Goal: Task Accomplishment & Management: Manage account settings

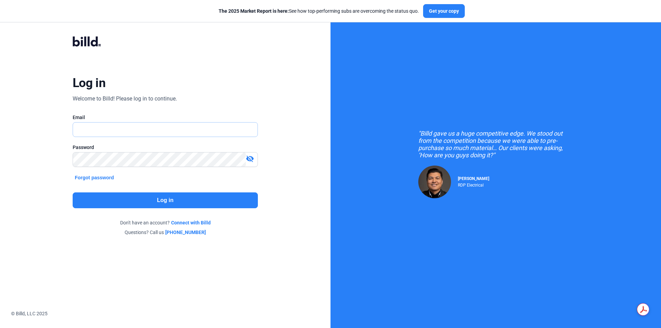
click at [201, 128] on input "text" at bounding box center [161, 130] width 177 height 14
type input "[PERSON_NAME][EMAIL_ADDRESS][DOMAIN_NAME]"
click at [250, 159] on mat-icon "visibility_off" at bounding box center [250, 159] width 8 height 8
click at [214, 202] on button "Log in" at bounding box center [165, 200] width 185 height 16
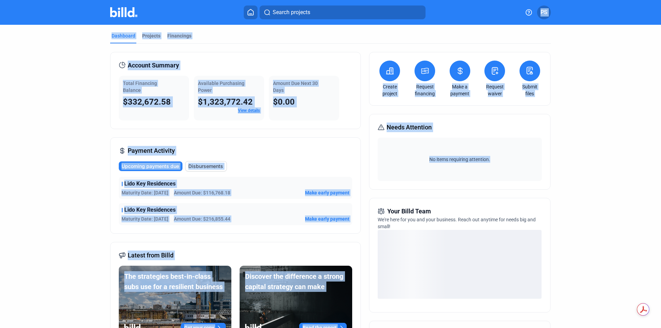
drag, startPoint x: 496, startPoint y: 17, endPoint x: 1066, endPoint y: 147, distance: 584.5
click at [661, 147] on html "We value your privacy We use cookies to enhance your browsing experience, serve…" at bounding box center [330, 164] width 661 height 328
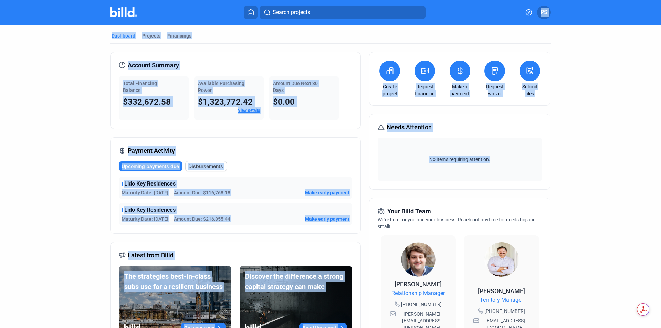
drag, startPoint x: 593, startPoint y: 123, endPoint x: 594, endPoint y: 126, distance: 3.5
click at [593, 123] on dashboard "Dashboard Projects Financings Account Summary Total Financing Balance $332,672.…" at bounding box center [330, 263] width 595 height 476
click at [567, 109] on dashboard "Dashboard Projects Financings Account Summary Total Financing Balance $332,672.…" at bounding box center [330, 263] width 595 height 476
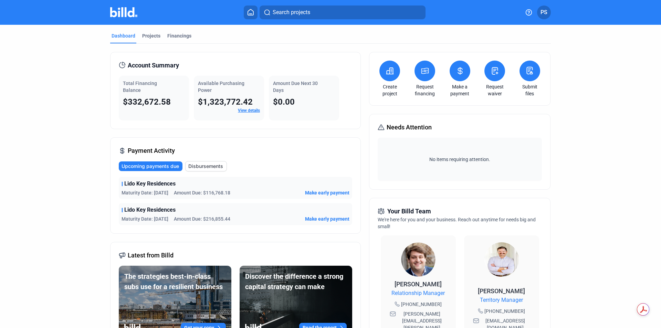
click at [207, 167] on span "Disbursements" at bounding box center [205, 166] width 35 height 7
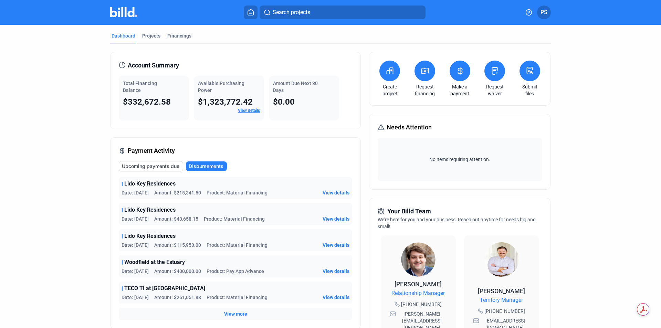
click at [336, 191] on span "View details" at bounding box center [336, 192] width 27 height 7
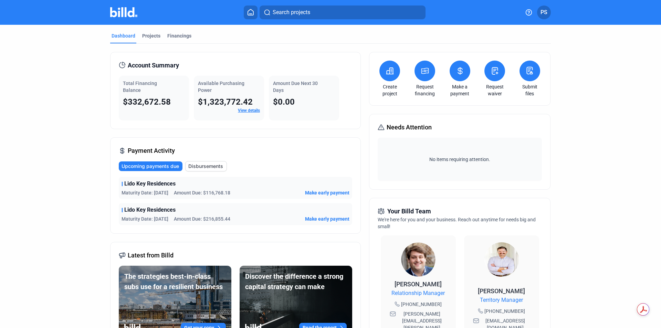
click at [249, 110] on link "View details" at bounding box center [249, 110] width 22 height 5
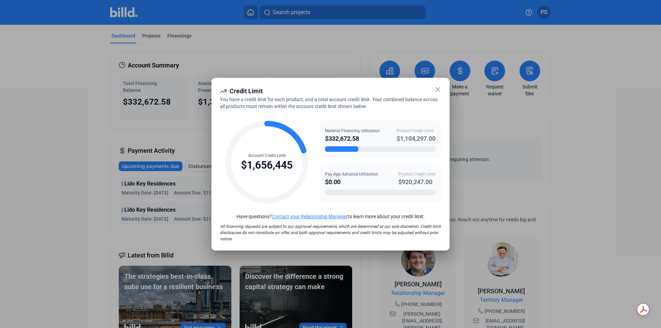
click at [438, 90] on icon at bounding box center [438, 89] width 4 height 4
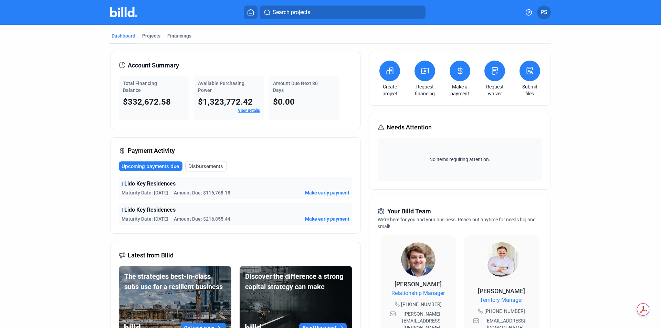
click at [205, 168] on span "Disbursements" at bounding box center [205, 166] width 35 height 7
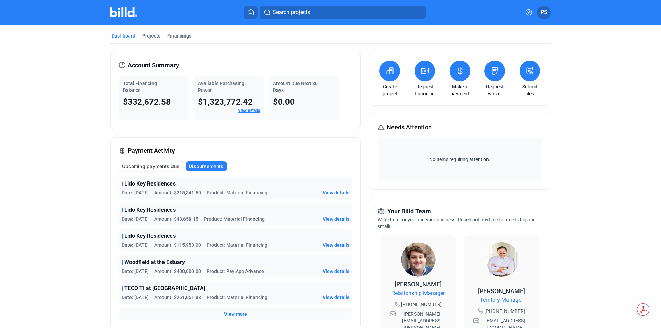
click at [336, 191] on span "View details" at bounding box center [336, 192] width 27 height 7
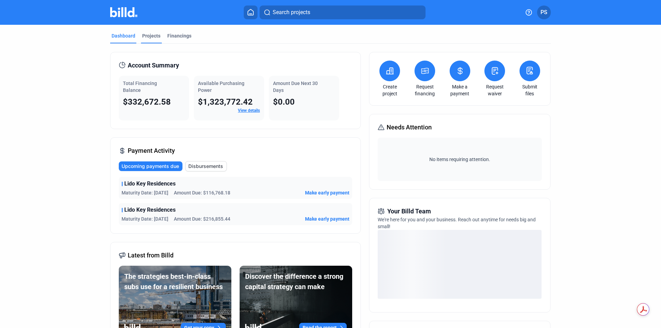
click at [148, 36] on div "Projects" at bounding box center [151, 35] width 18 height 7
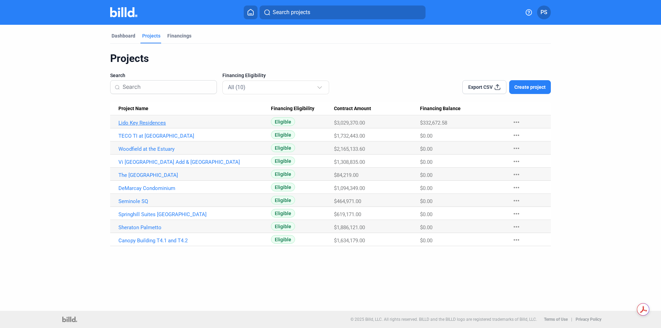
click at [144, 124] on link "Lido Key Residences" at bounding box center [194, 123] width 153 height 6
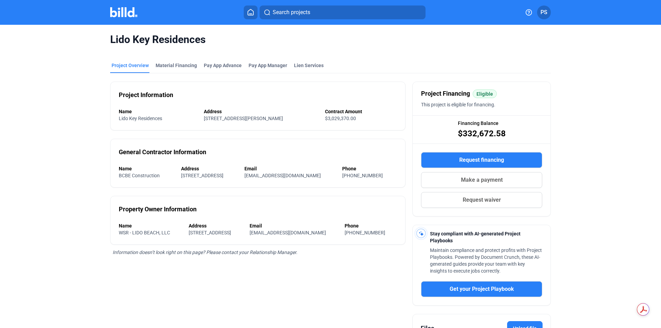
click at [167, 62] on mat-tab-group "Project Overview Material Financing Pay App Advance Pay App Manager Lien Servic…" at bounding box center [330, 231] width 441 height 354
click at [167, 66] on div "Material Financing" at bounding box center [176, 65] width 41 height 7
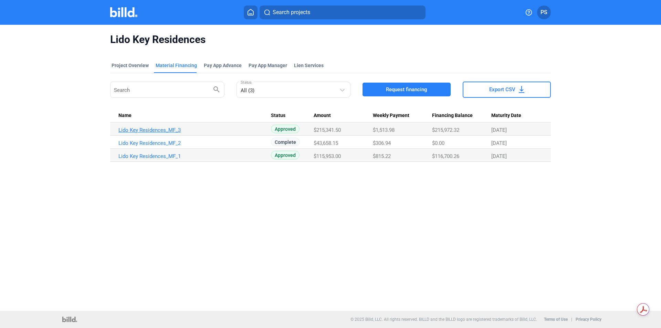
click at [153, 129] on link "Lido Key Residences_MF_3" at bounding box center [194, 130] width 153 height 6
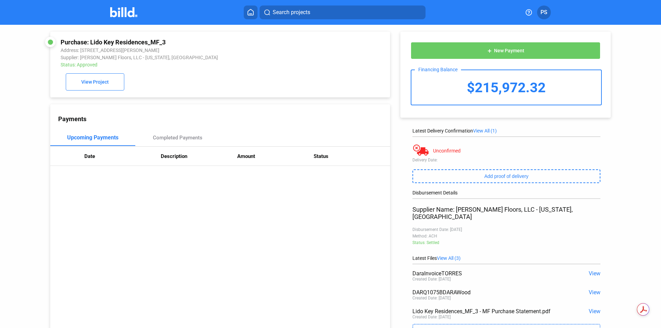
click at [251, 13] on icon at bounding box center [250, 12] width 7 height 7
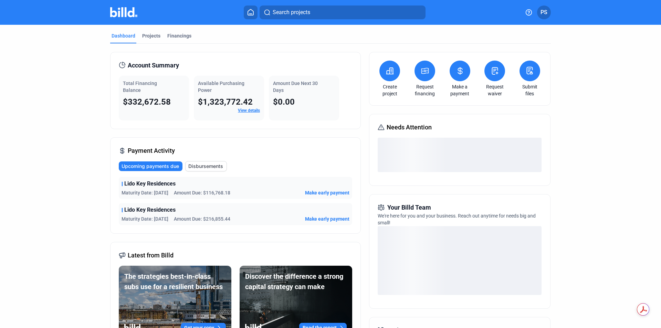
click at [457, 72] on icon at bounding box center [460, 71] width 9 height 8
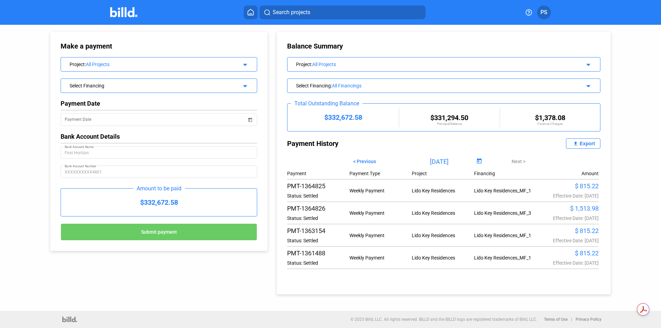
click at [254, 12] on icon at bounding box center [250, 12] width 7 height 7
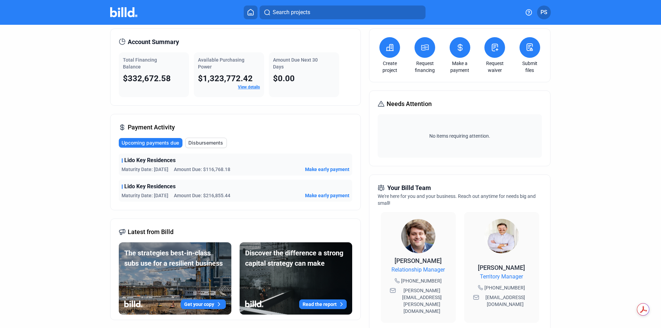
scroll to position [34, 0]
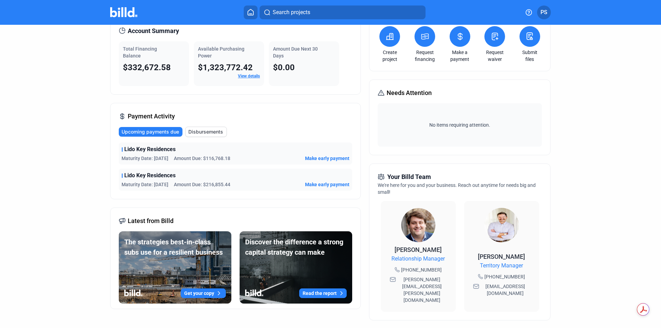
click at [210, 134] on span "Disbursements" at bounding box center [205, 131] width 35 height 7
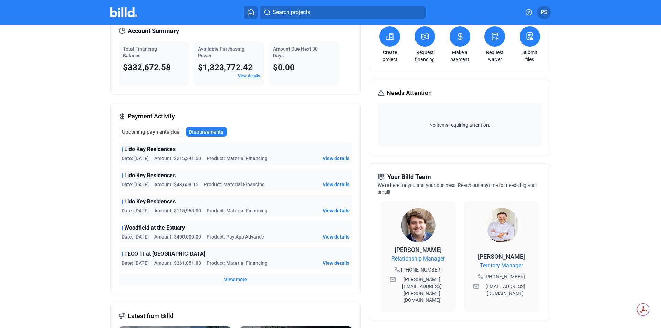
click at [341, 159] on span "View details" at bounding box center [336, 158] width 27 height 7
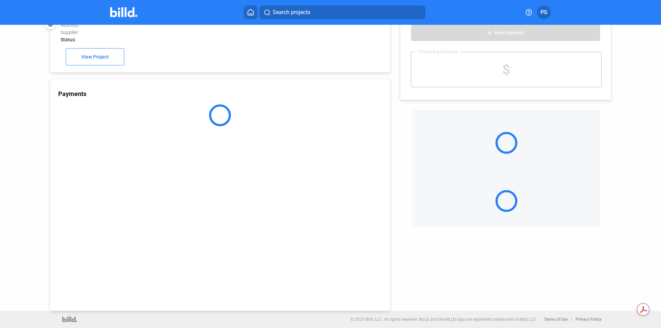
scroll to position [19, 0]
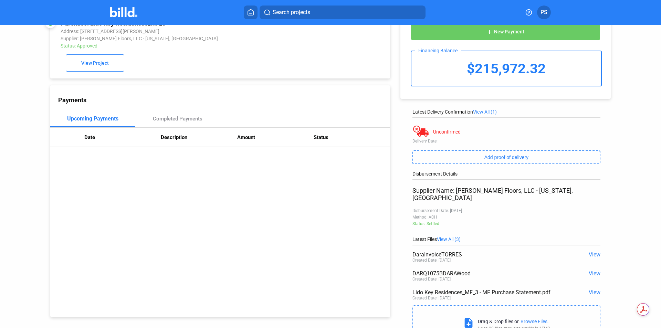
click at [589, 251] on span "View" at bounding box center [595, 254] width 12 height 7
click at [594, 270] on span "View" at bounding box center [595, 273] width 12 height 7
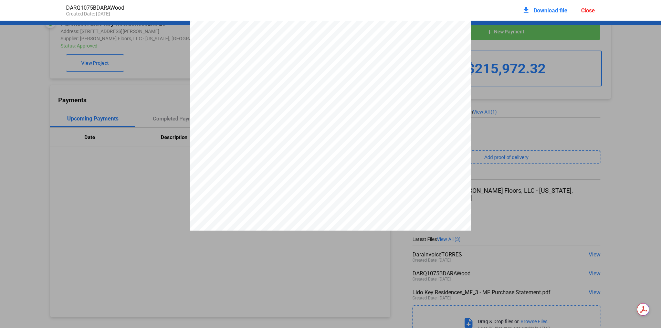
scroll to position [0, 0]
click at [534, 10] on span "Download file" at bounding box center [551, 10] width 34 height 7
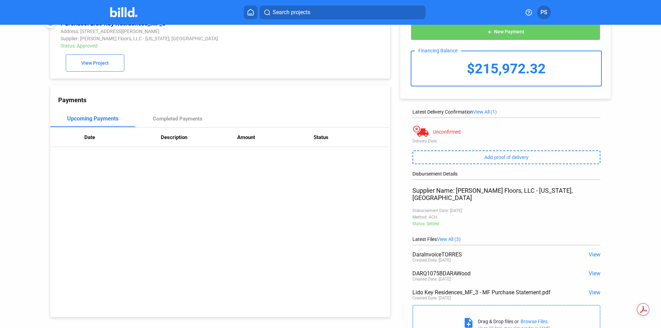
click at [373, 163] on div "Payments Upcoming Payments Completed Payments Date Description Amount Status" at bounding box center [220, 201] width 340 height 232
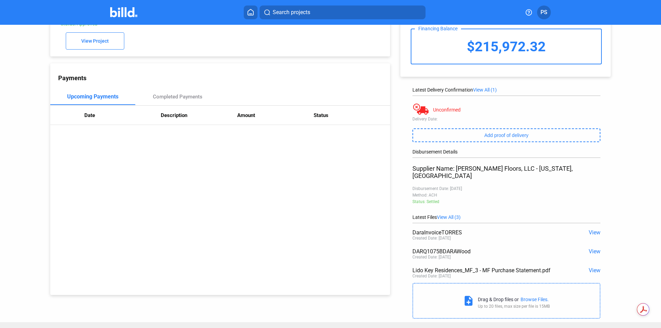
scroll to position [46, 0]
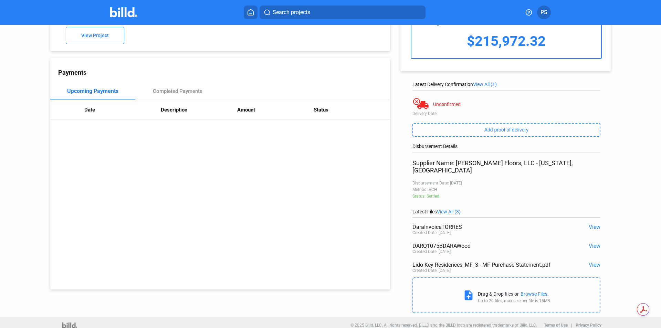
click at [595, 262] on span "View" at bounding box center [595, 265] width 12 height 7
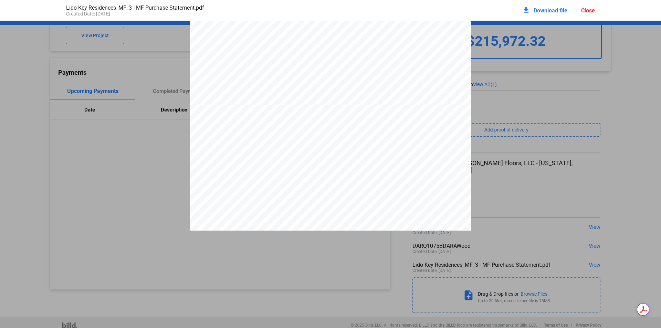
scroll to position [184, 0]
click at [548, 8] on span "Download file" at bounding box center [551, 10] width 34 height 7
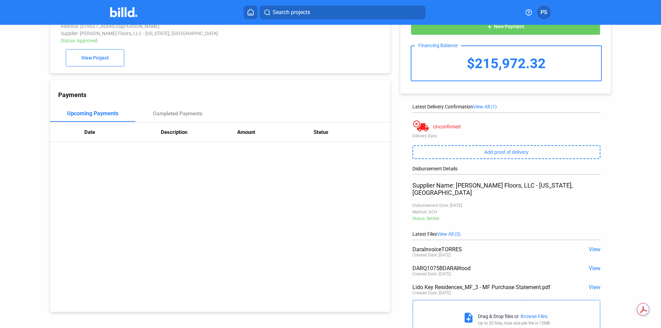
scroll to position [0, 0]
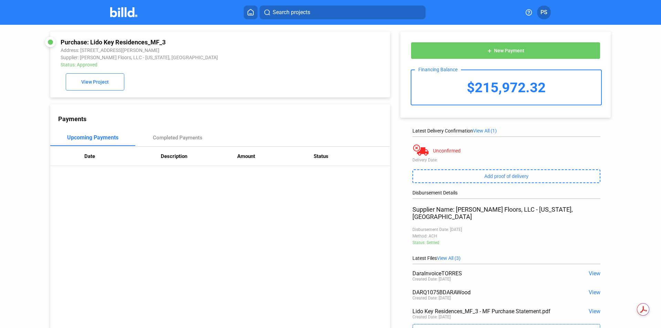
click at [591, 289] on span "View" at bounding box center [595, 292] width 12 height 7
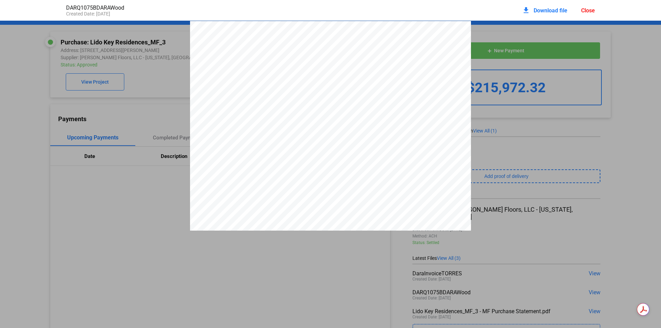
scroll to position [3, 0]
click at [589, 12] on div "Close" at bounding box center [588, 10] width 14 height 7
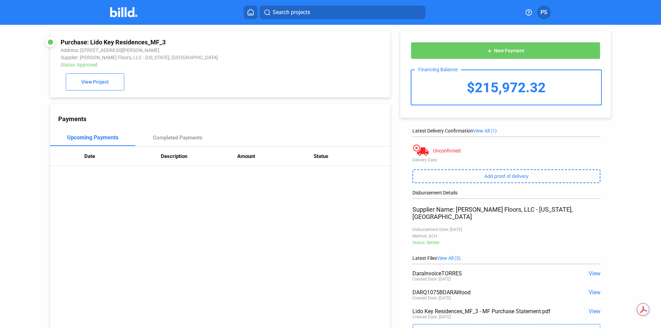
click at [250, 12] on icon at bounding box center [250, 12] width 7 height 7
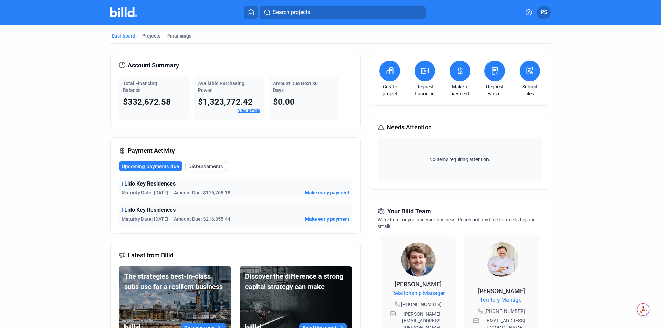
click at [460, 72] on icon at bounding box center [460, 70] width 4 height 7
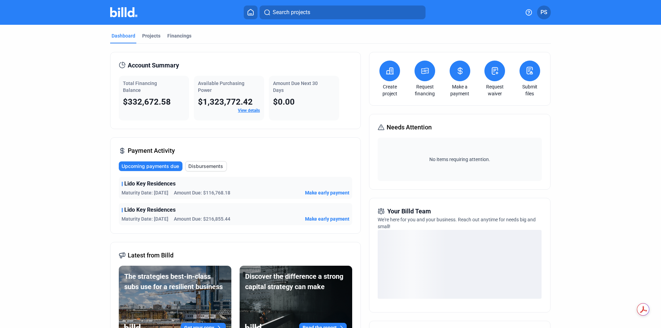
click at [213, 166] on span "Disbursements" at bounding box center [205, 166] width 35 height 7
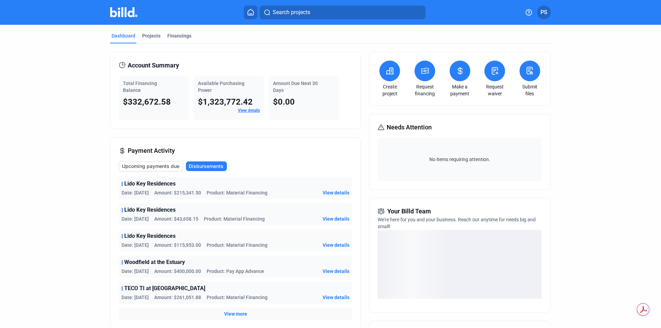
click at [343, 190] on span "View details" at bounding box center [336, 192] width 27 height 7
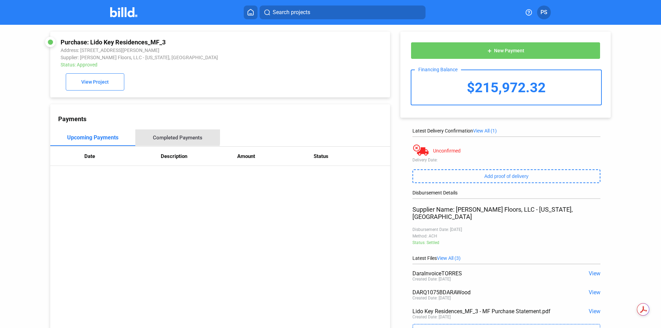
click at [172, 138] on div "Completed Payments" at bounding box center [178, 138] width 50 height 6
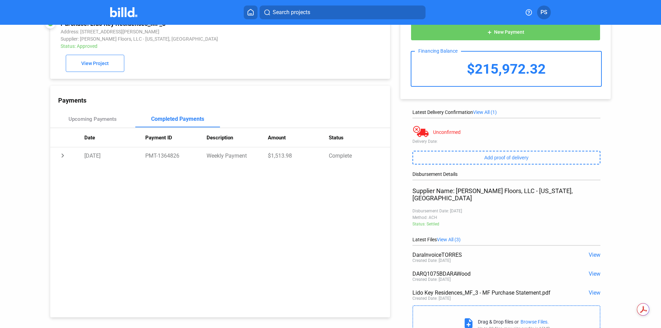
scroll to position [46, 0]
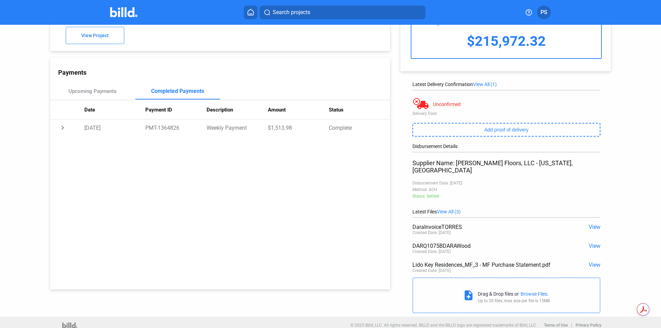
click at [593, 262] on span "View" at bounding box center [595, 265] width 12 height 7
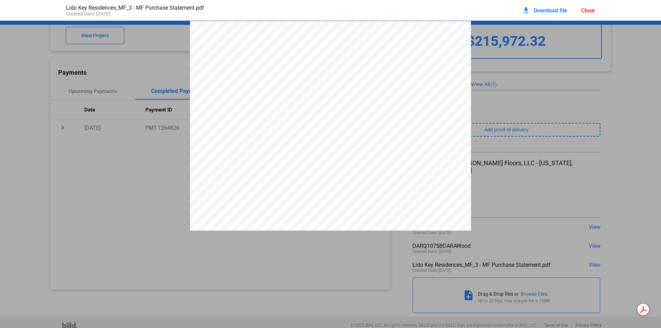
scroll to position [3, 0]
click at [543, 11] on span "Download file" at bounding box center [551, 10] width 34 height 7
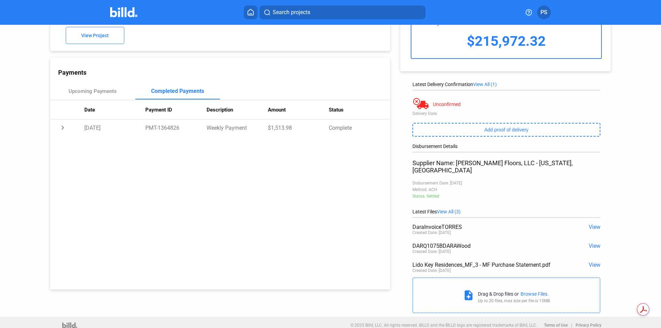
scroll to position [0, 0]
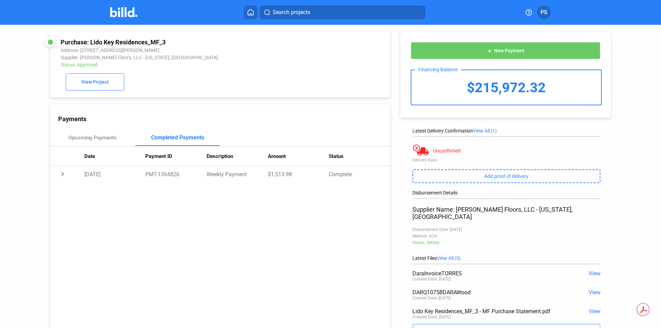
click at [250, 13] on icon at bounding box center [250, 12] width 7 height 7
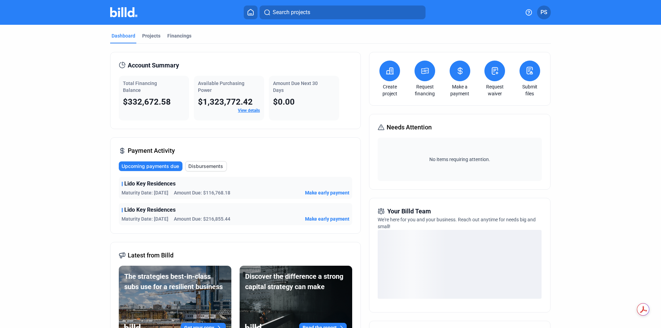
click at [212, 166] on span "Disbursements" at bounding box center [205, 166] width 35 height 7
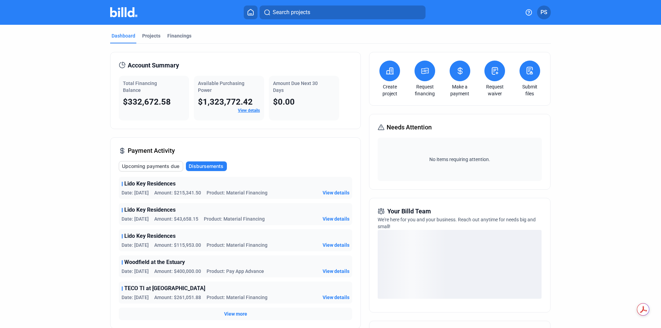
click at [340, 246] on span "View details" at bounding box center [336, 245] width 27 height 7
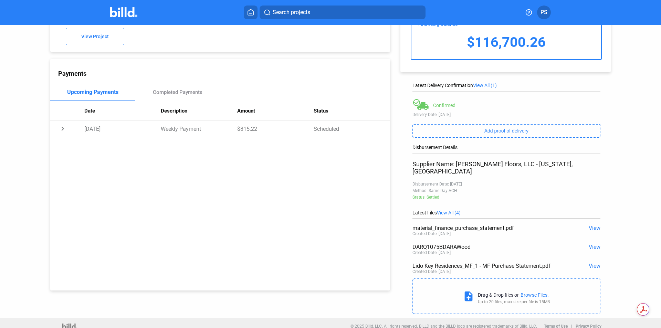
scroll to position [46, 0]
click at [592, 262] on span "View" at bounding box center [595, 265] width 12 height 7
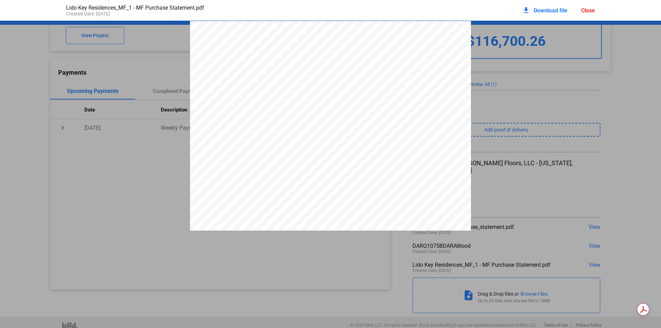
scroll to position [3, 0]
click at [556, 11] on span "Download file" at bounding box center [551, 10] width 34 height 7
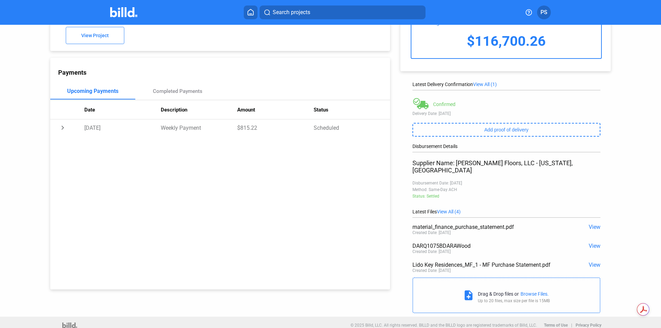
scroll to position [0, 0]
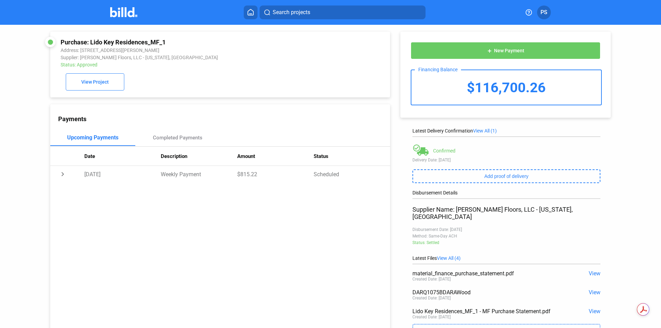
click at [249, 13] on icon at bounding box center [250, 12] width 7 height 7
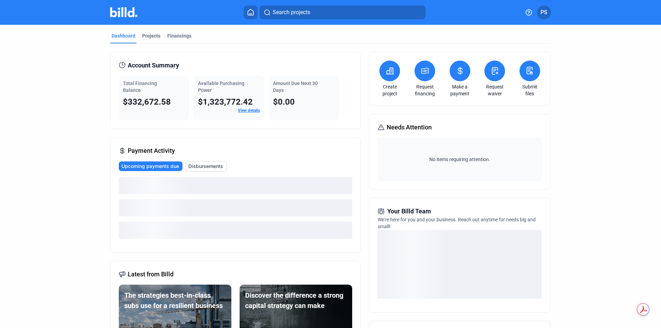
click at [193, 225] on div "loading" at bounding box center [235, 230] width 233 height 17
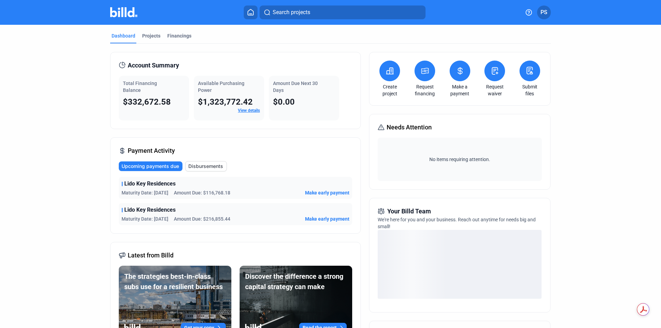
click at [201, 167] on span "Disbursements" at bounding box center [205, 166] width 35 height 7
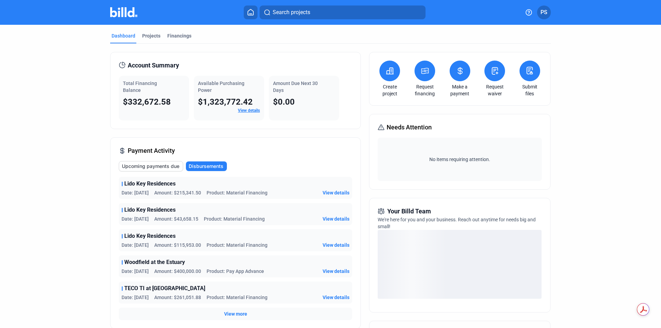
click at [341, 246] on span "View details" at bounding box center [336, 245] width 27 height 7
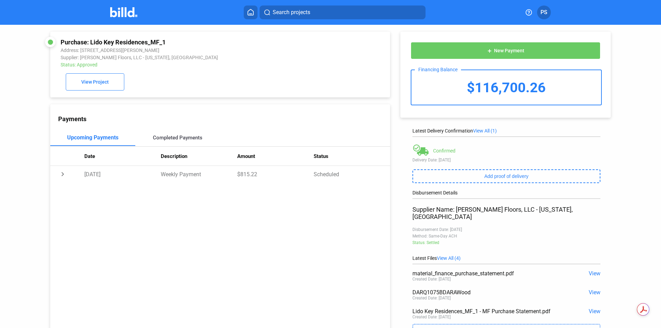
click at [188, 139] on div "Completed Payments" at bounding box center [178, 138] width 50 height 6
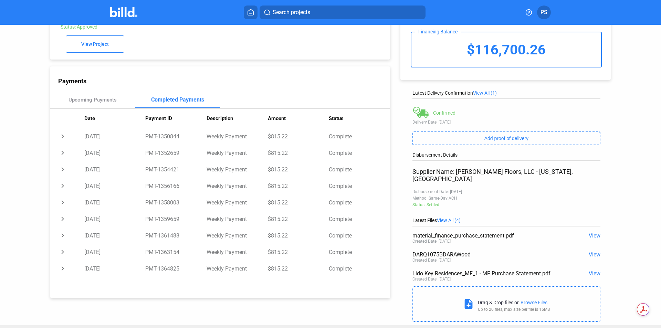
scroll to position [46, 0]
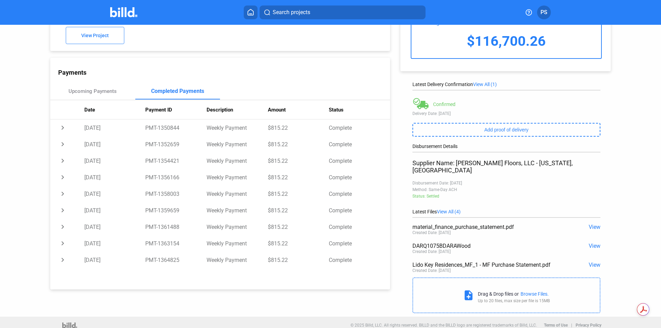
click at [592, 243] on span "View" at bounding box center [595, 246] width 12 height 7
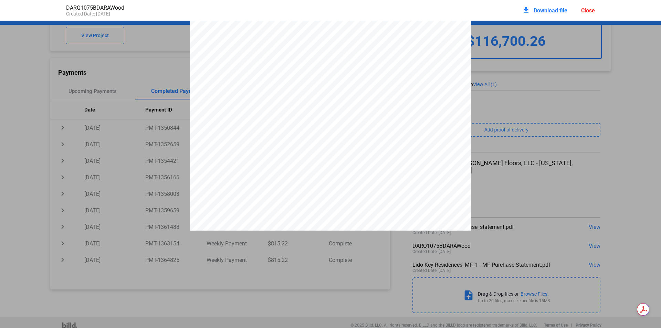
scroll to position [0, 0]
click at [586, 11] on div "Close" at bounding box center [588, 10] width 14 height 7
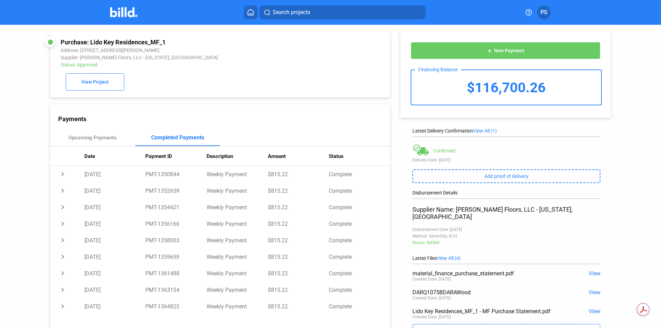
click at [481, 133] on span "View All (1)" at bounding box center [485, 131] width 24 height 6
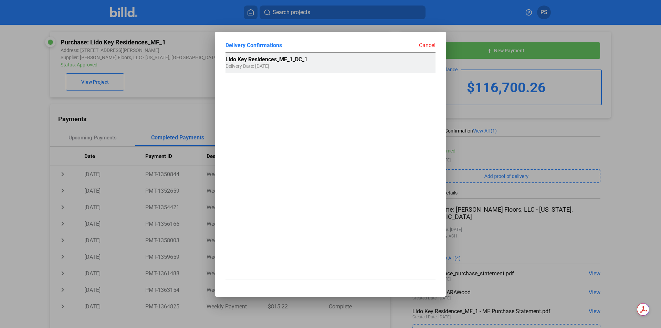
click at [273, 56] on span "Lido Key Residences_MF_1_DC_1" at bounding box center [267, 59] width 82 height 7
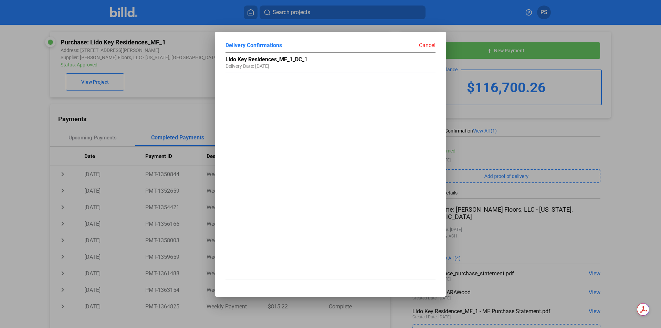
click at [426, 45] on div "Cancel" at bounding box center [383, 45] width 105 height 7
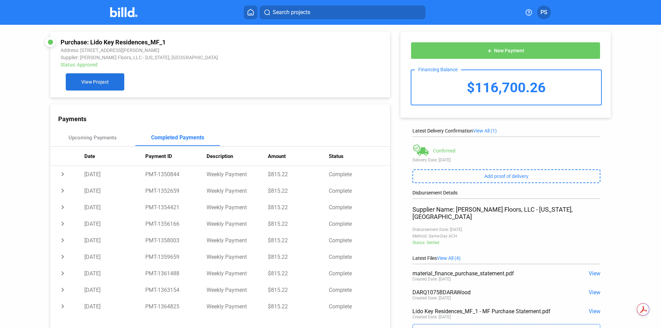
click at [93, 80] on button "View Project" at bounding box center [95, 81] width 59 height 17
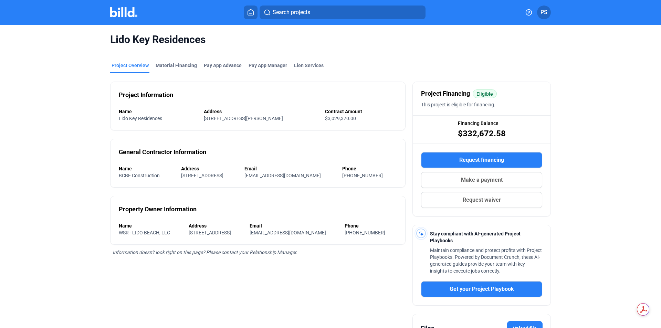
click at [250, 12] on icon at bounding box center [250, 12] width 7 height 7
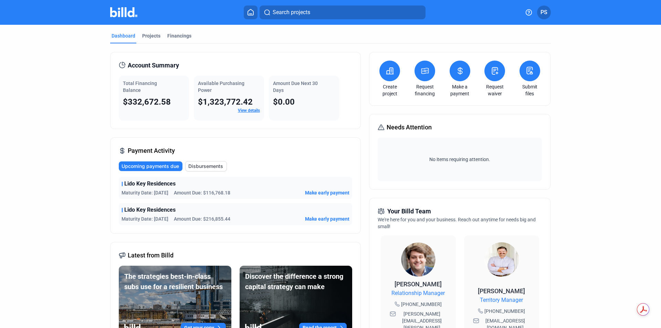
click at [459, 72] on icon at bounding box center [460, 71] width 9 height 8
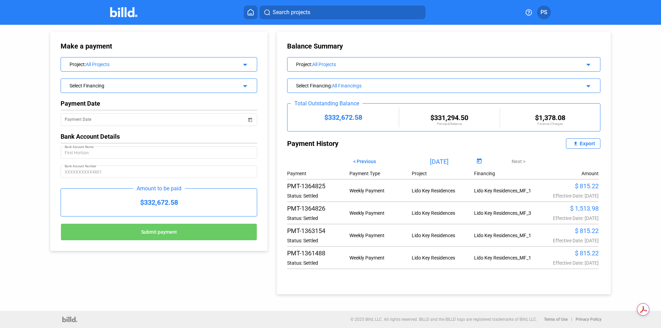
click at [629, 96] on div "Make a payment Project : All Projects arrow_drop_down Select Financing arrow_dr…" at bounding box center [330, 168] width 661 height 286
click at [543, 17] on button "PS" at bounding box center [544, 13] width 14 height 14
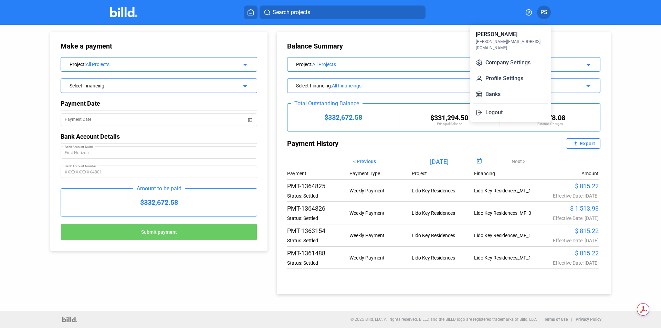
click at [633, 40] on div at bounding box center [330, 164] width 661 height 328
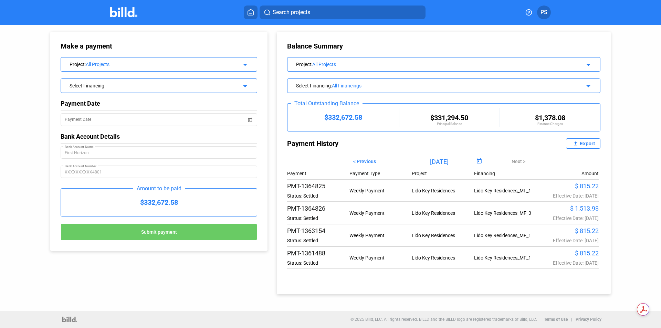
click at [547, 20] on mat-toolbar "Search projects PS" at bounding box center [330, 12] width 661 height 25
click at [545, 17] on button "PS" at bounding box center [544, 13] width 14 height 14
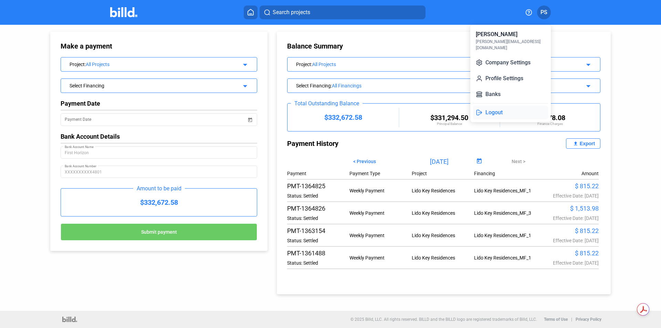
click at [501, 106] on button "Logout" at bounding box center [510, 113] width 75 height 14
